Goal: Information Seeking & Learning: Learn about a topic

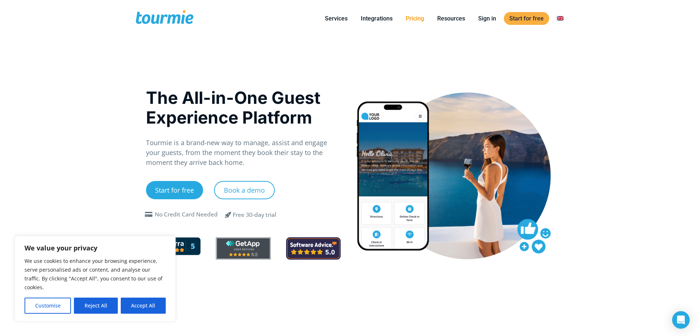
click at [412, 19] on link "Pricing" at bounding box center [414, 18] width 29 height 9
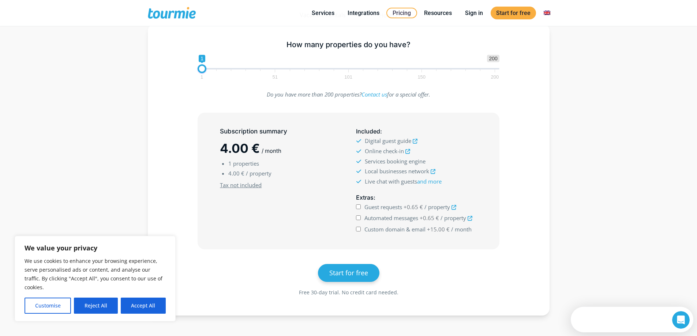
click at [216, 70] on span at bounding box center [216, 70] width 0 height 1
type input "7"
drag, startPoint x: 202, startPoint y: 70, endPoint x: 211, endPoint y: 70, distance: 8.4
click at [211, 70] on span at bounding box center [210, 68] width 9 height 9
click at [104, 305] on button "Reject All" at bounding box center [96, 306] width 44 height 16
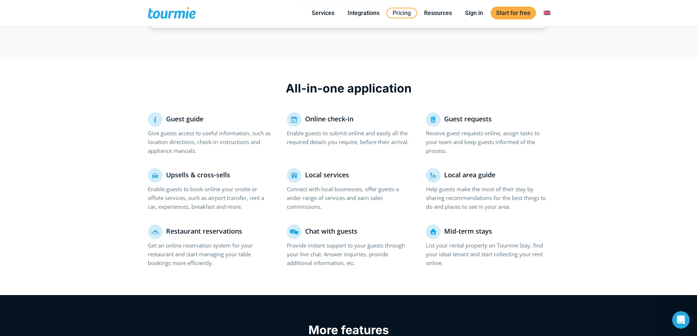
scroll to position [402, 0]
